Goal: Ask a question

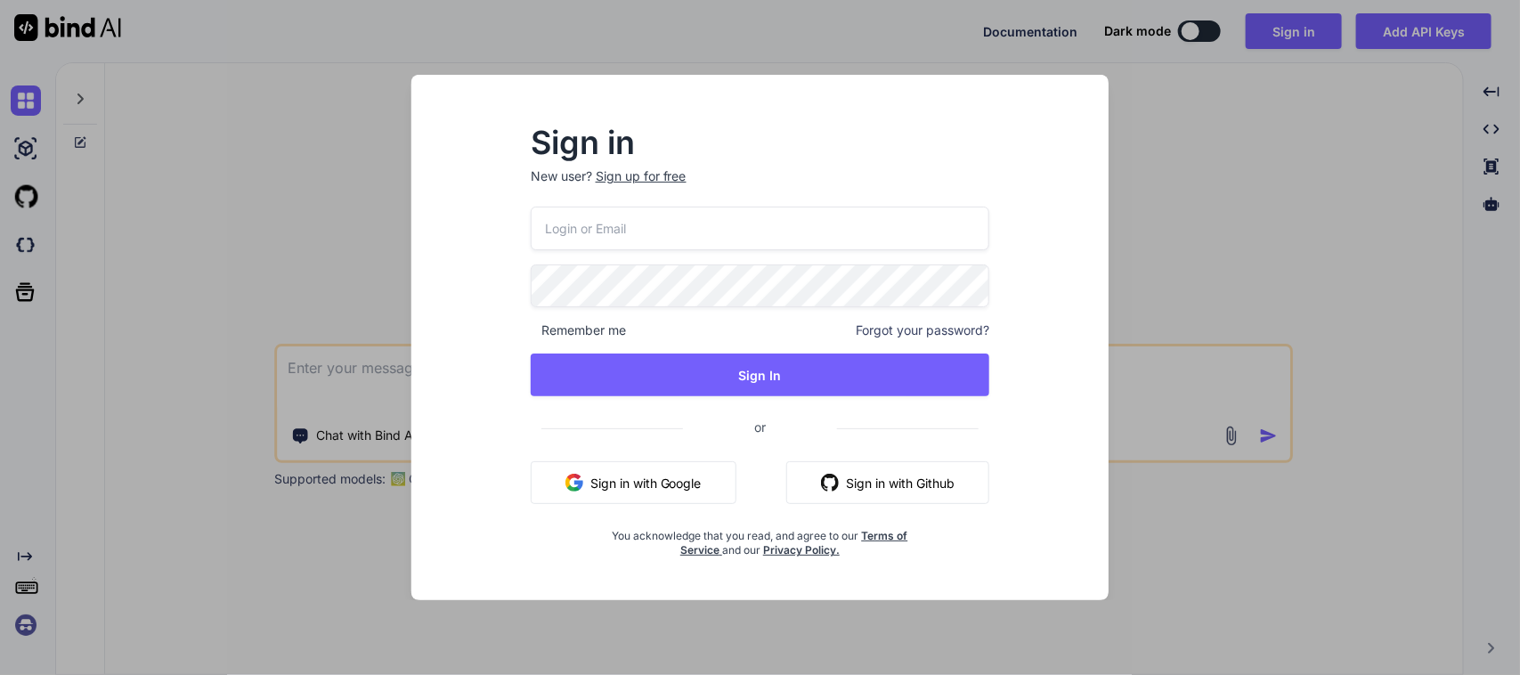
click at [633, 491] on button "Sign in with Google" at bounding box center [634, 482] width 206 height 43
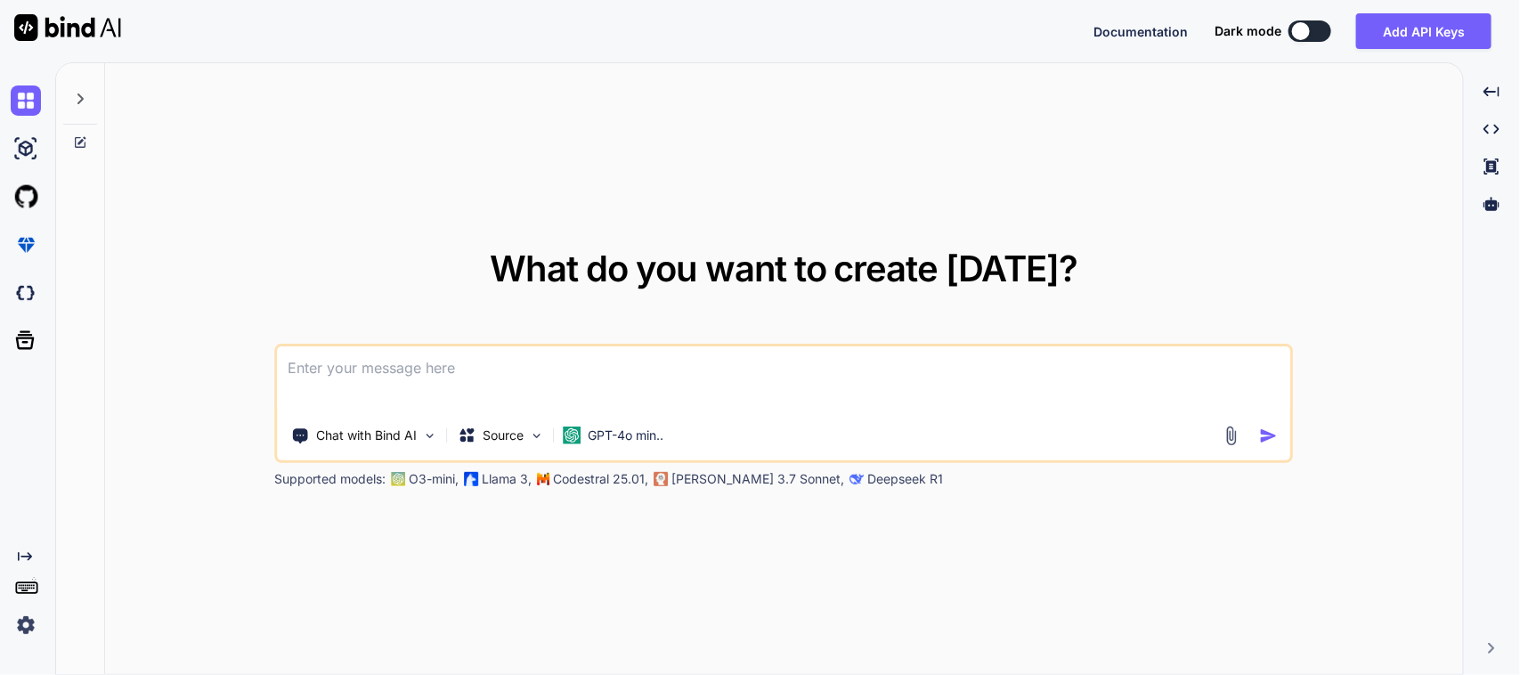
click at [369, 381] on textarea at bounding box center [784, 379] width 1012 height 66
paste textarea "Prioritize functionality from scanned item screen User scans barcode User taps …"
type textarea "Please explain this task in best way Prioritize functionality from scanned item…"
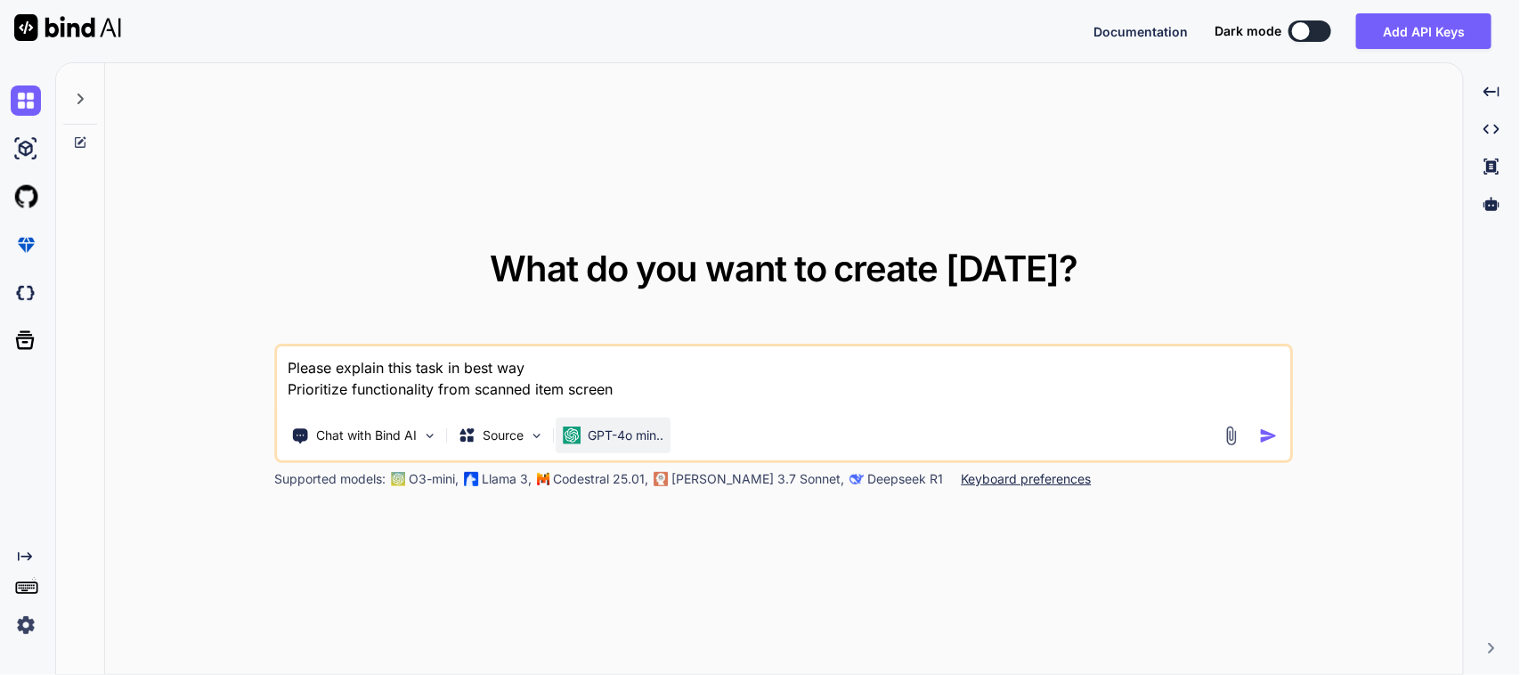
scroll to position [109, 0]
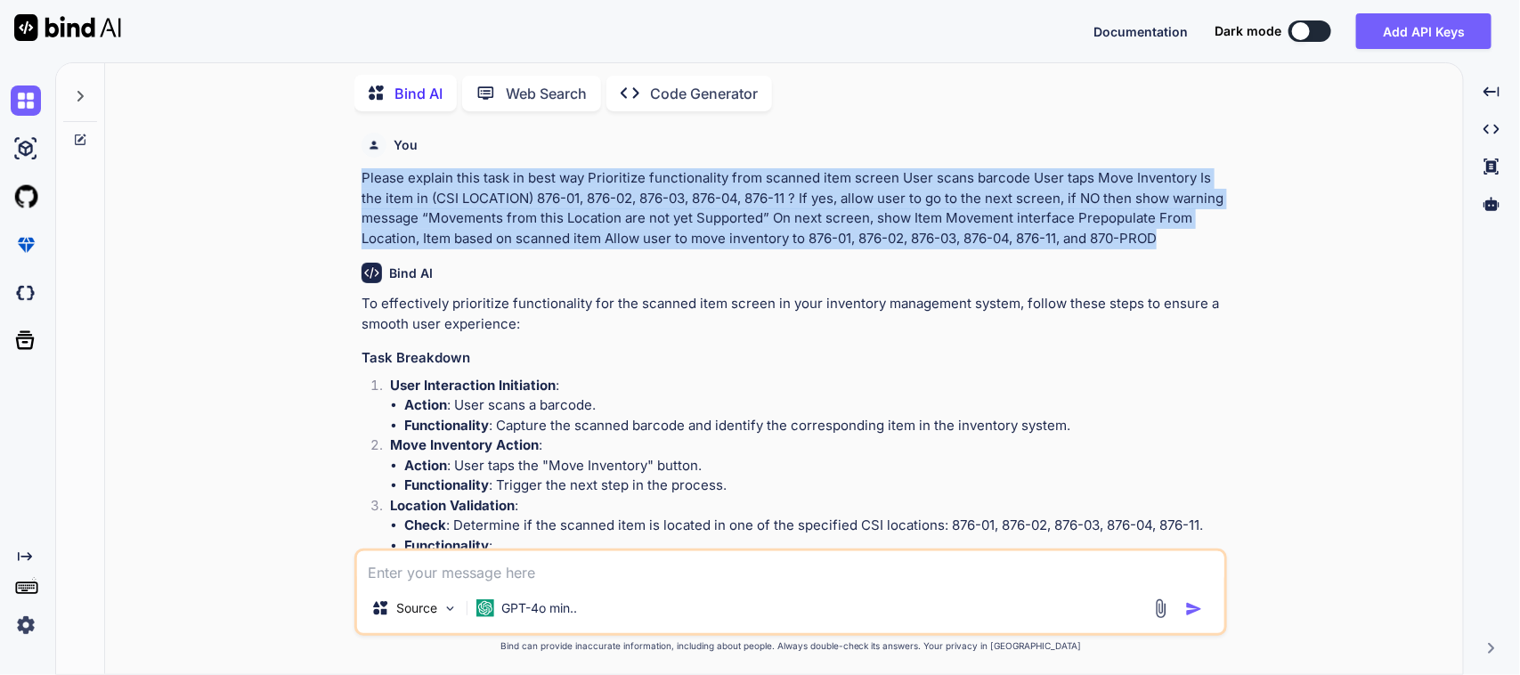
drag, startPoint x: 1203, startPoint y: 241, endPoint x: 362, endPoint y: 178, distance: 842.7
click at [362, 178] on p "Please explain this task in best way Prioritize functionality from scanned item…" at bounding box center [792, 208] width 862 height 80
copy p "Please explain this task in best way Prioritize functionality from scanned item…"
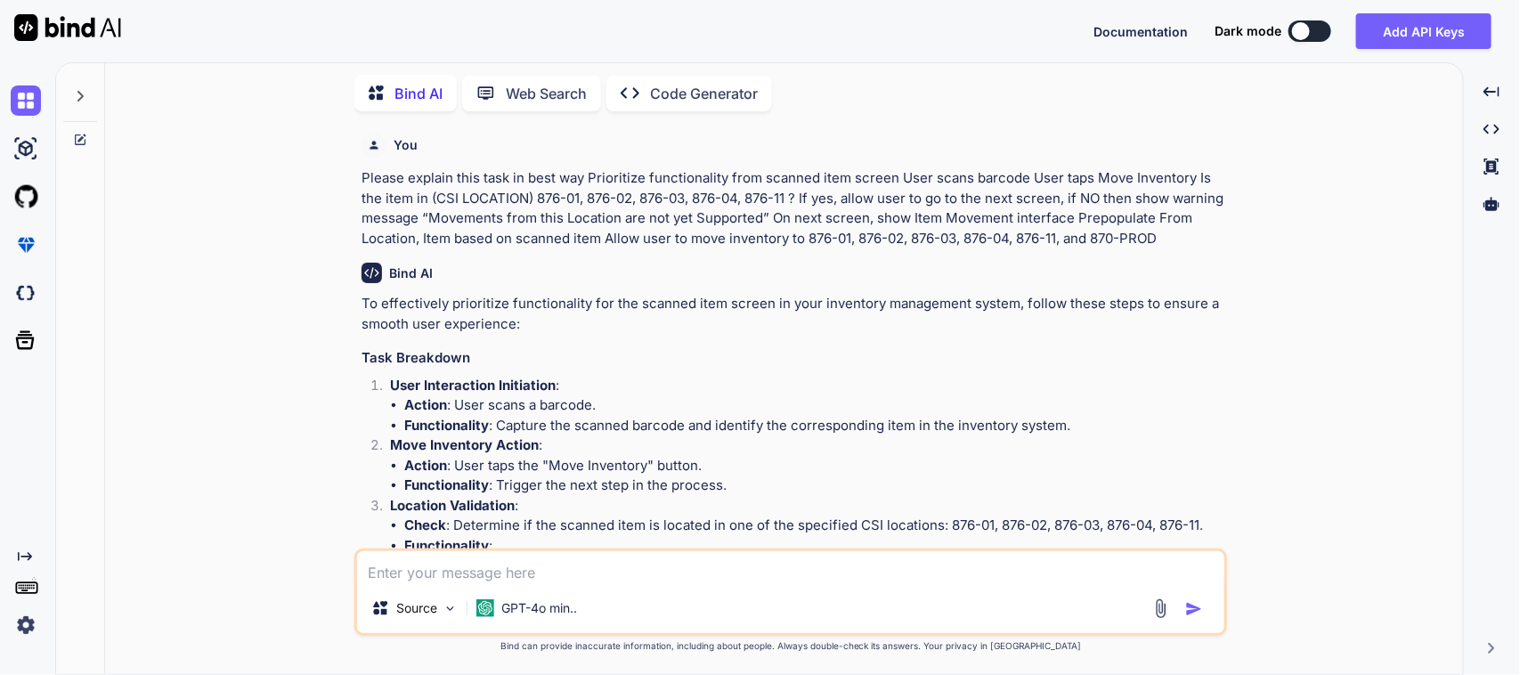
click at [764, 559] on textarea at bounding box center [790, 567] width 867 height 32
paste textarea "Please explain this task in best way Prioritize functionality from scanned item…"
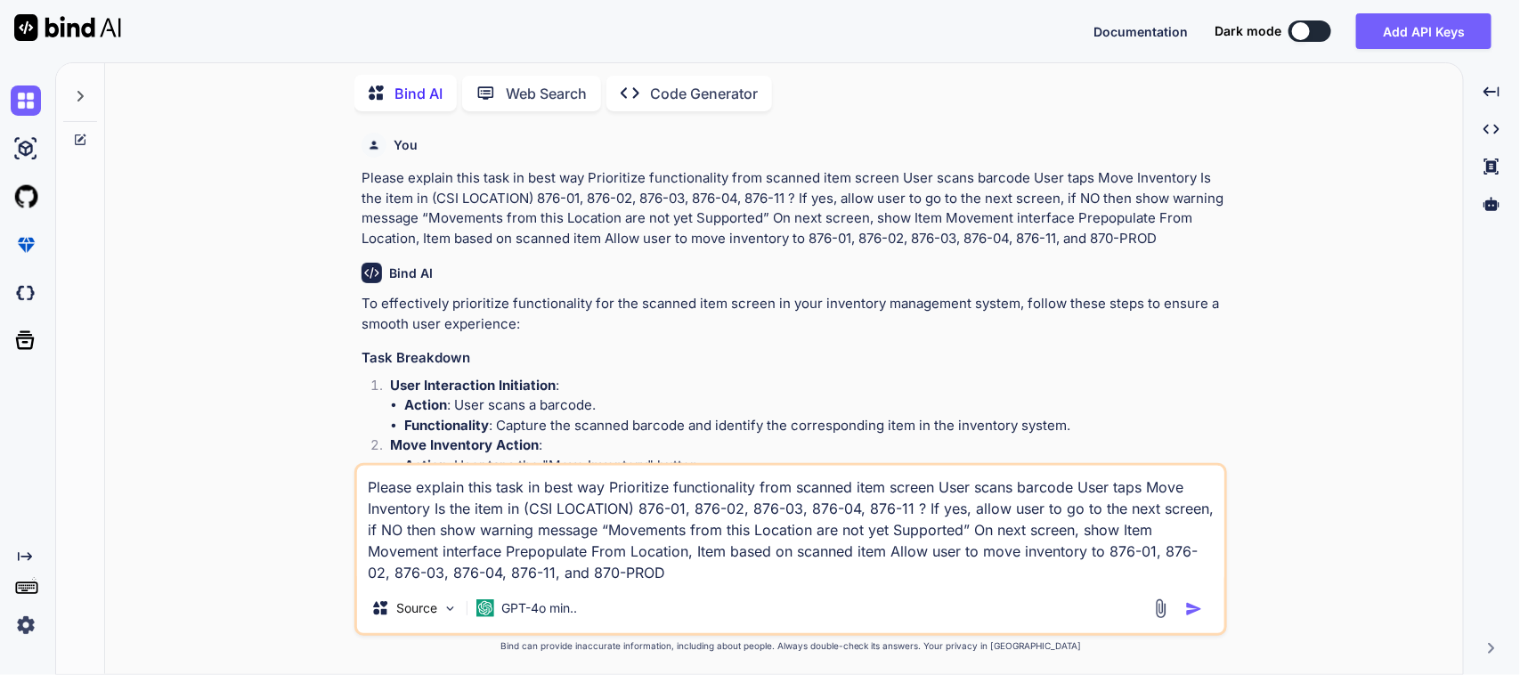
click at [370, 488] on textarea "Please explain this task in best way Prioritize functionality from scanned item…" at bounding box center [790, 525] width 867 height 118
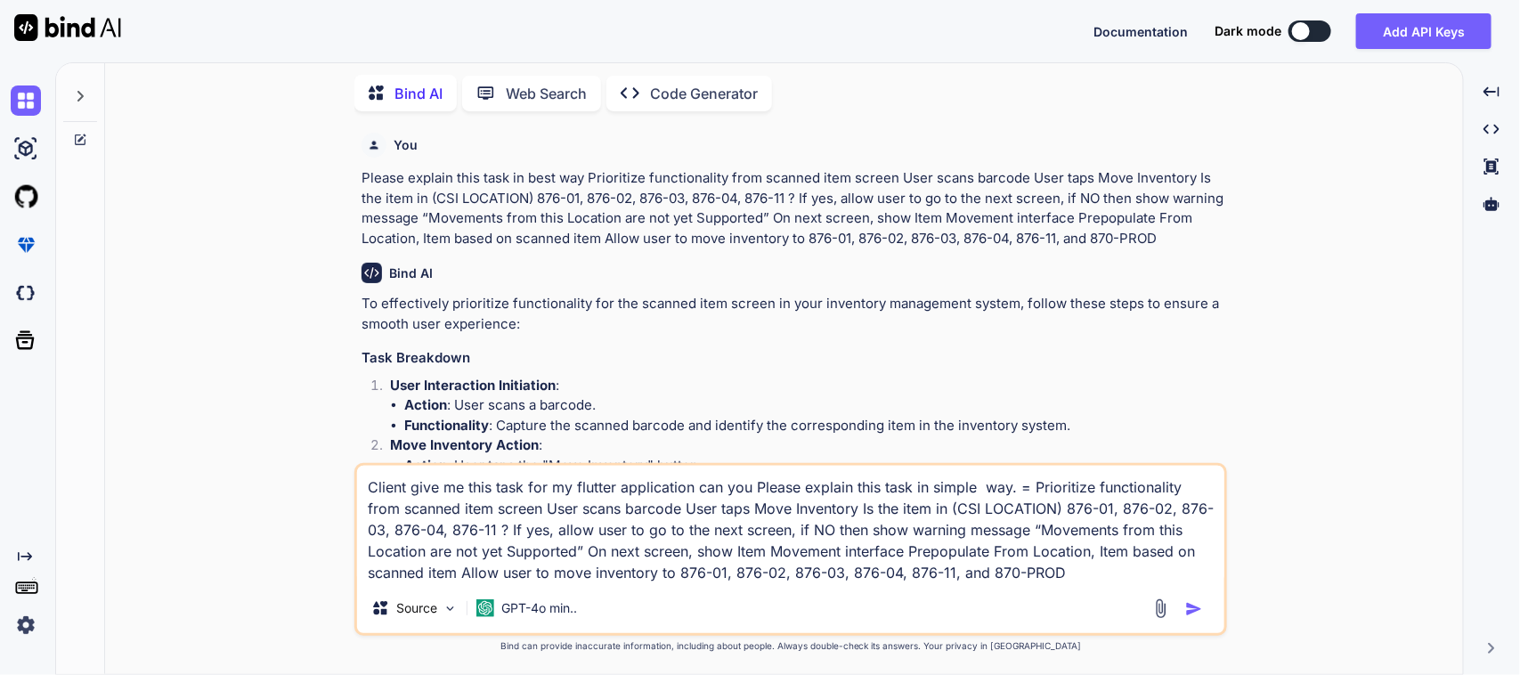
type textarea "Client give me this task for my flutter application can you Please explain this…"
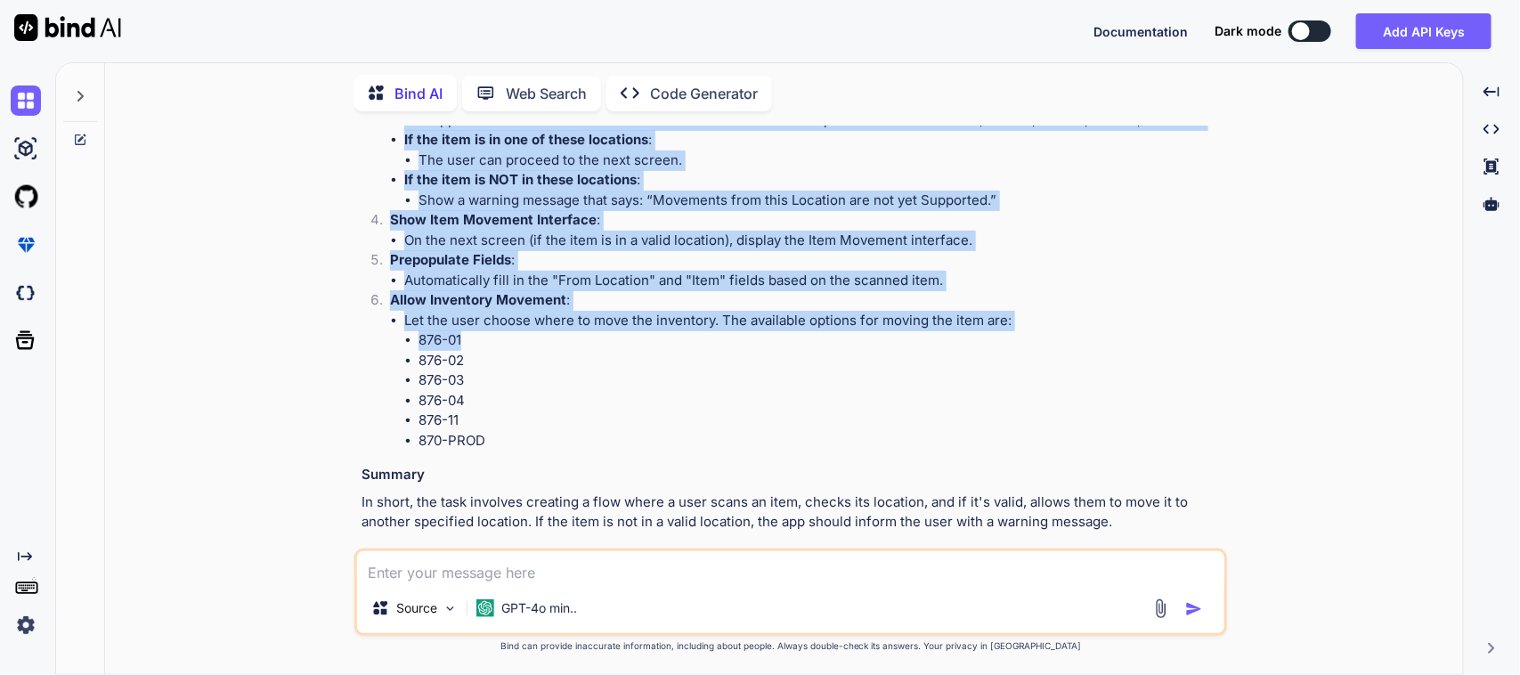
scroll to position [1424, 0]
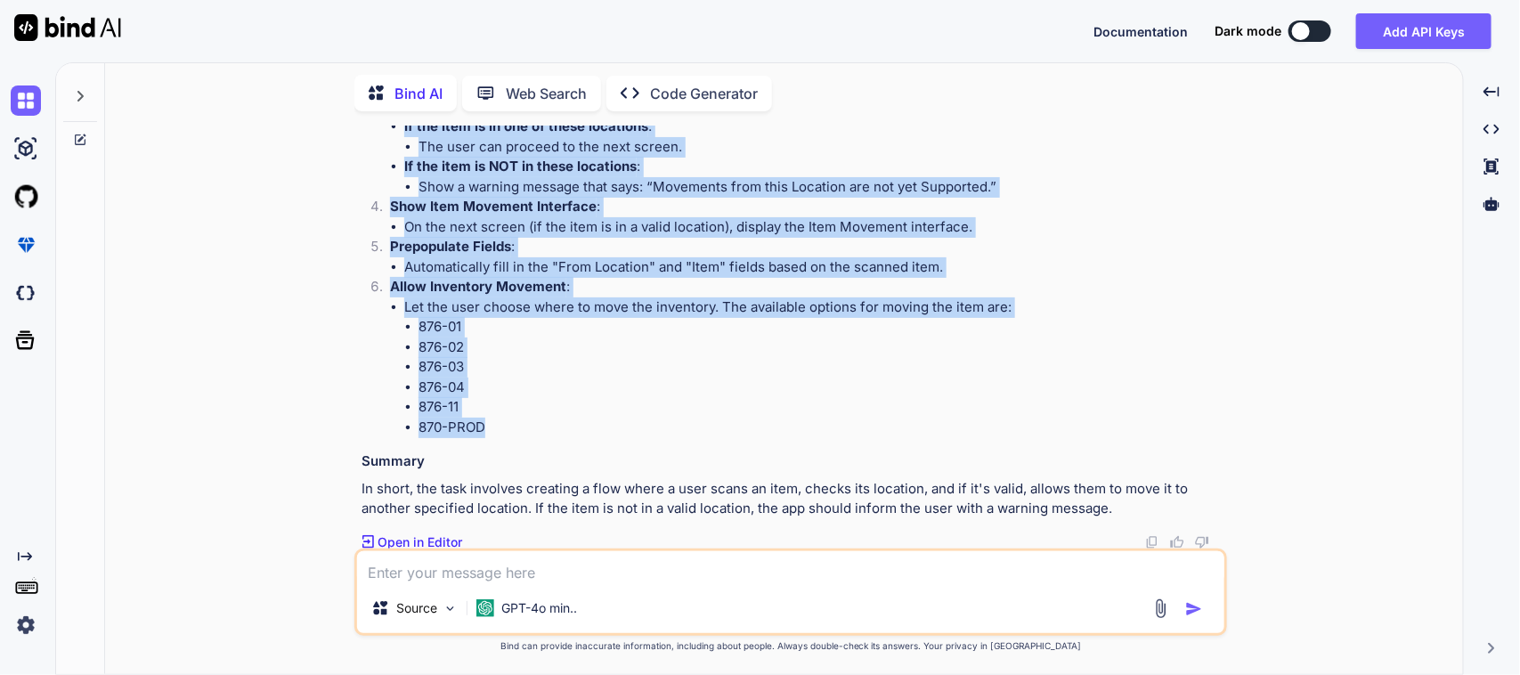
drag, startPoint x: 361, startPoint y: 197, endPoint x: 531, endPoint y: 425, distance: 283.8
click at [531, 425] on div "Sure! Here’s a simplified explanation of the task for your Flutter application:…" at bounding box center [792, 227] width 862 height 584
copy div "Task Overview User Scans Barcode : The user will use their device to scan a bar…"
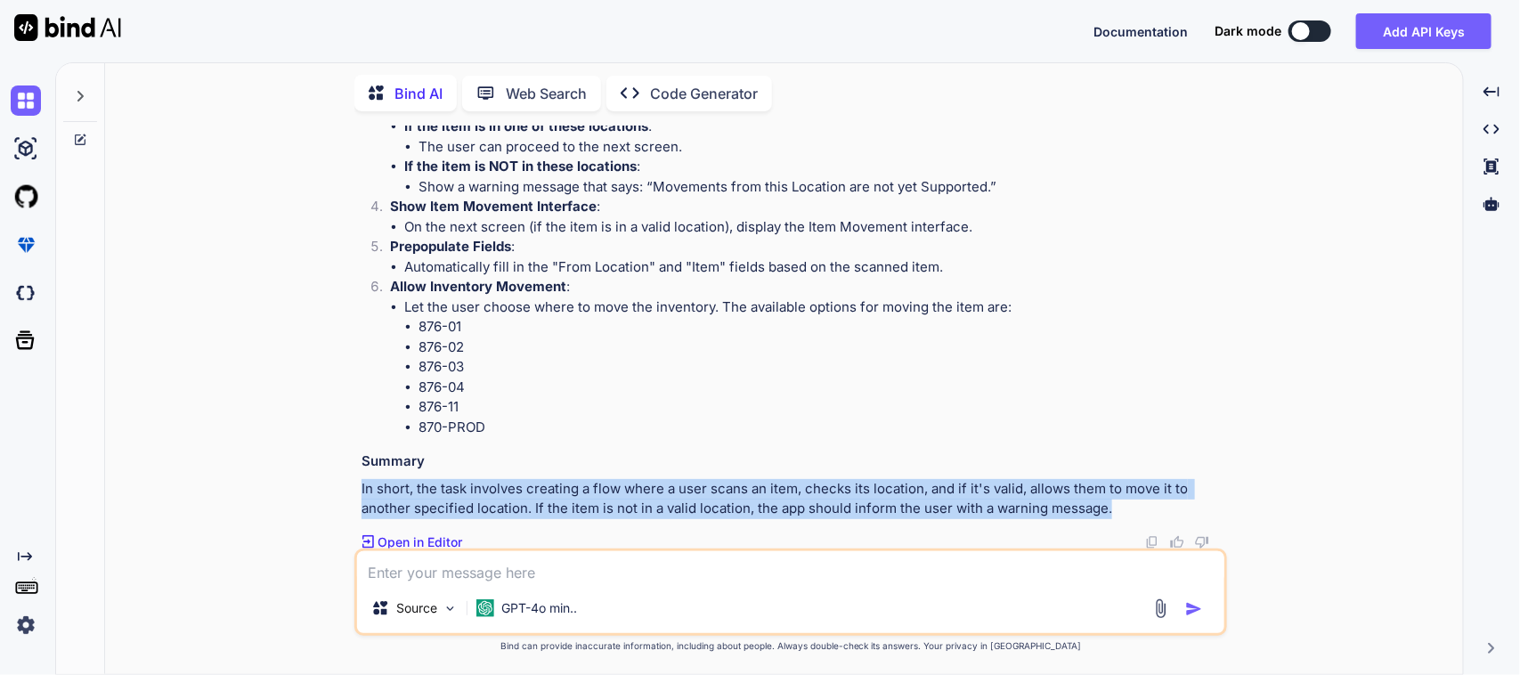
drag, startPoint x: 1144, startPoint y: 503, endPoint x: 349, endPoint y: 482, distance: 795.2
click at [349, 482] on div "You Please explain this task in best way Prioritize functionality from scanned …" at bounding box center [790, 400] width 1343 height 548
copy p "In short, the task involves creating a flow where a user scans an item, checks …"
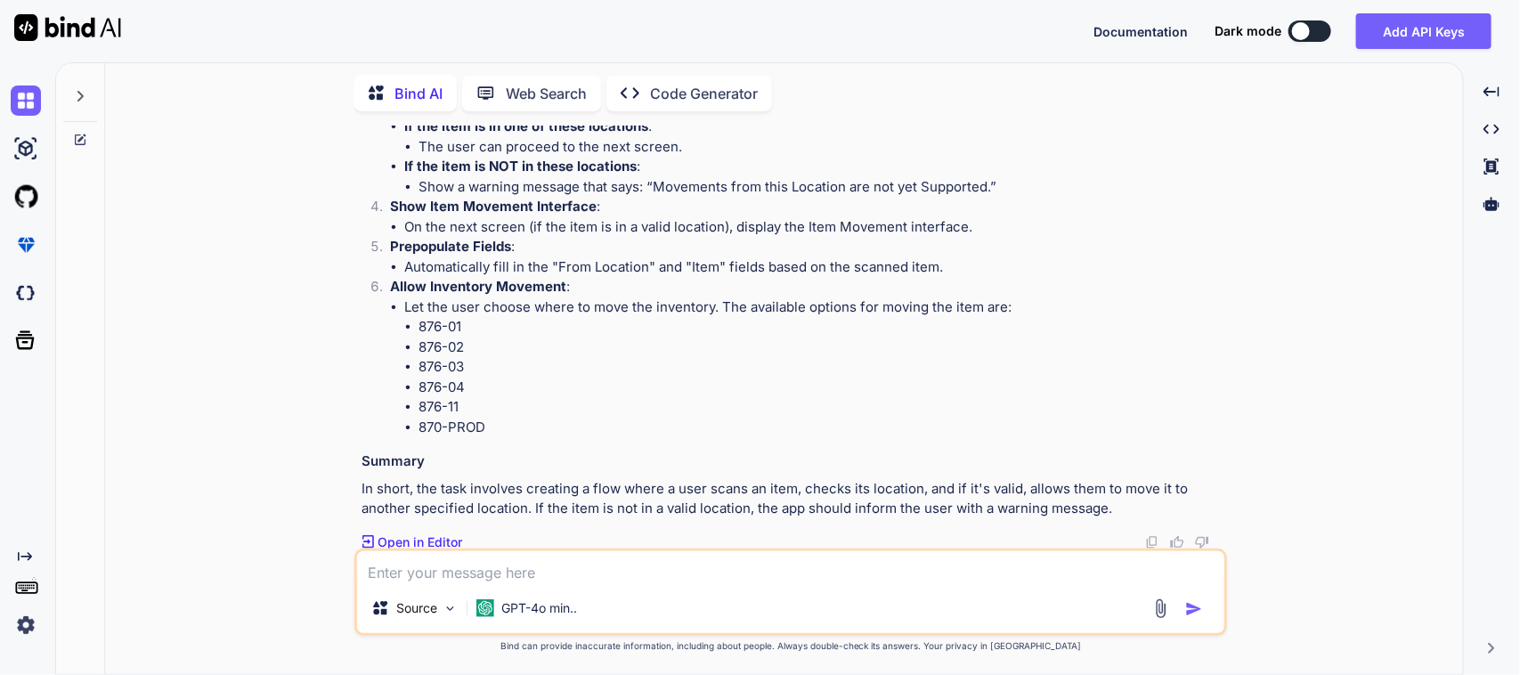
click at [482, 571] on textarea at bounding box center [790, 567] width 867 height 32
paste textarea "Please provide the Get API for check location for scan item QR."
type textarea "Please improve grammar for this sentence for the formal mail => Please provide …"
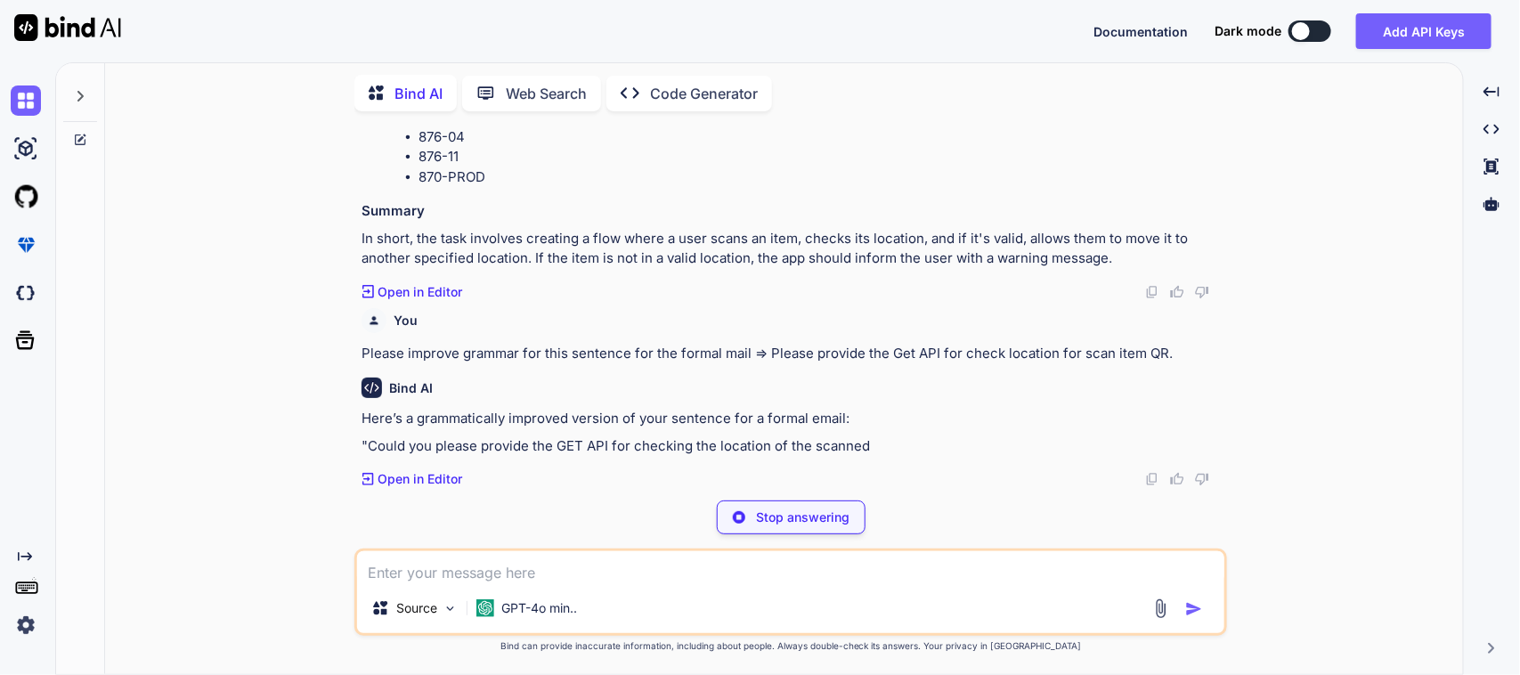
scroll to position [1612, 0]
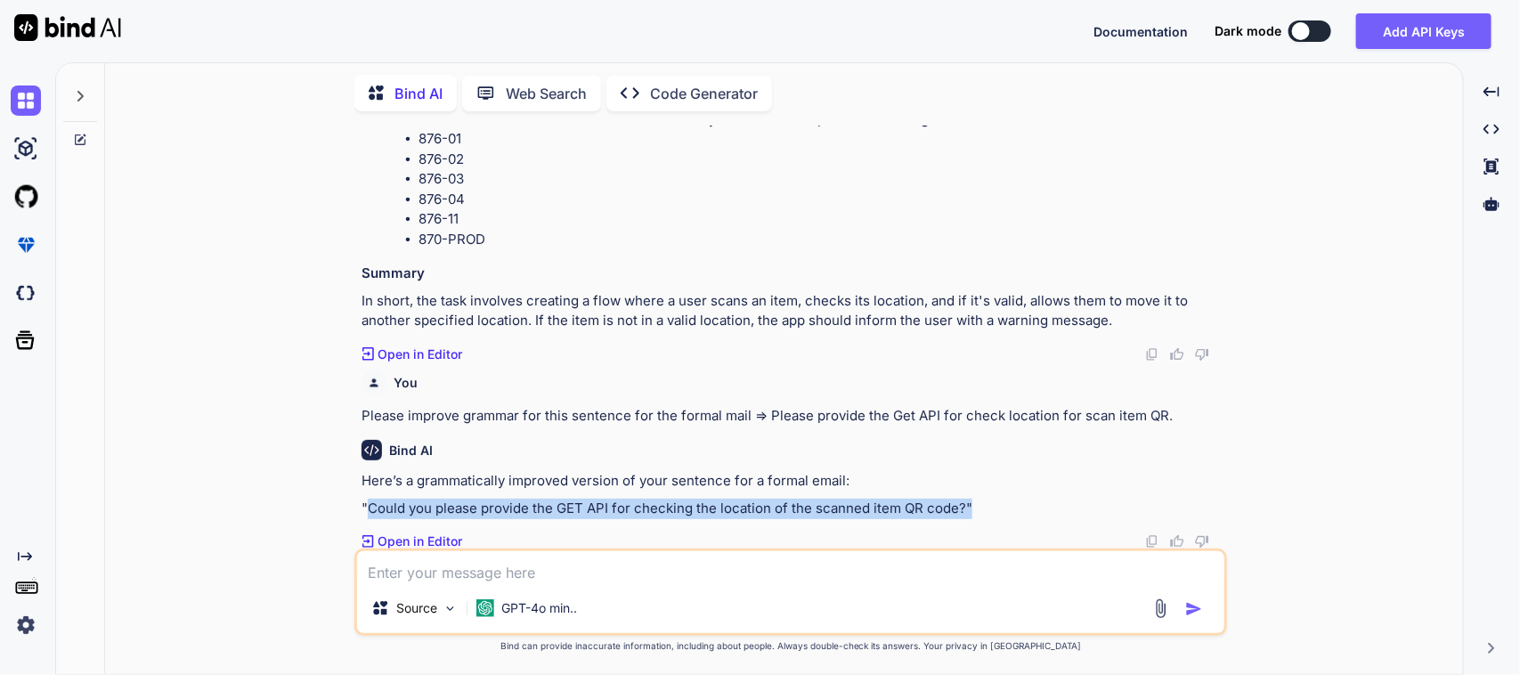
drag, startPoint x: 1019, startPoint y: 492, endPoint x: 369, endPoint y: 503, distance: 649.9
click at [369, 503] on div "Here’s a grammatically improved version of your sentence for a formal email: "C…" at bounding box center [792, 494] width 862 height 47
copy p ""Could you please provide the GET API for checking the location of the scanned …"
